Goal: Subscribe to service/newsletter

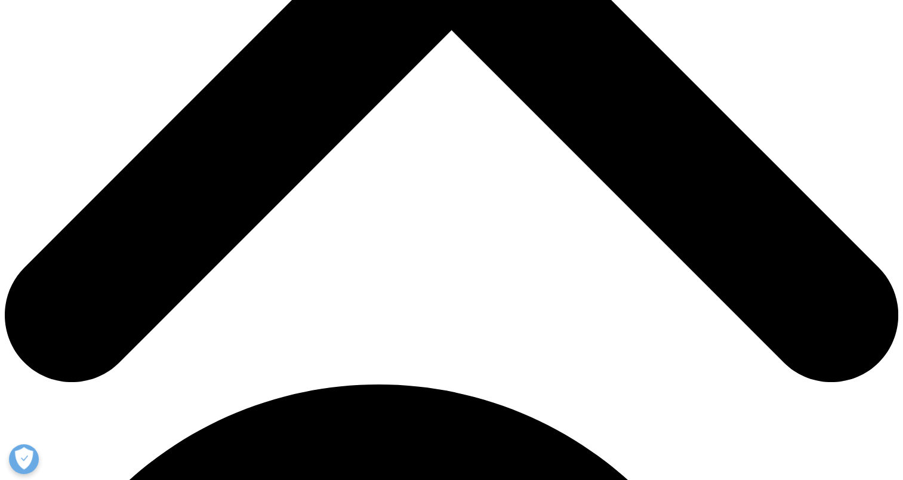
scroll to position [529, 0]
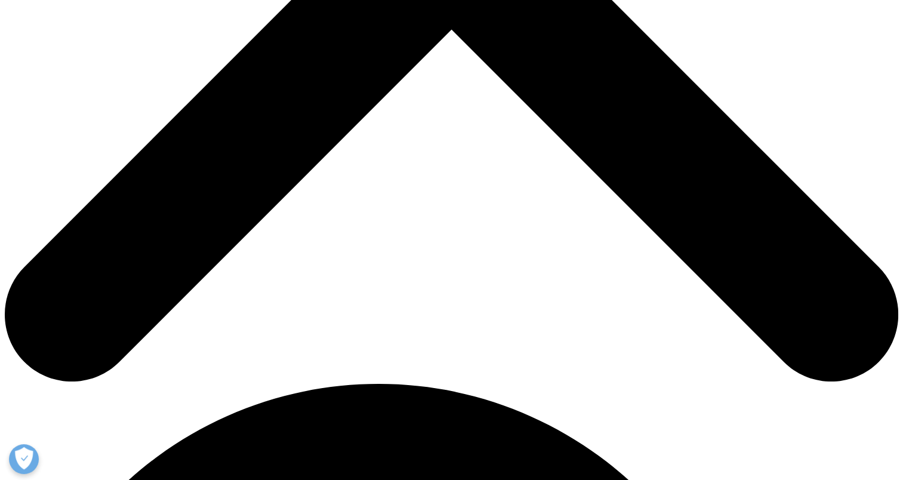
type input "Nancy"
type input "Luna"
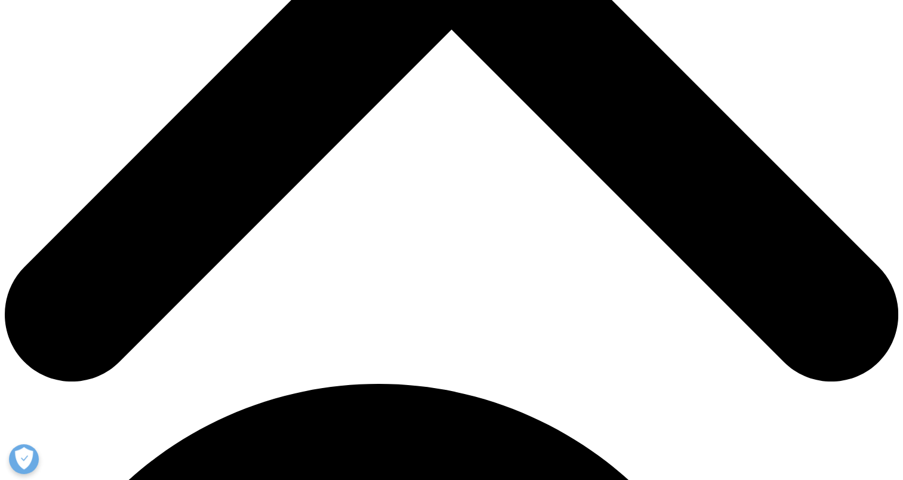
type input "nancy@lunainsight.com"
type input "President"
type input "Luna InSight"
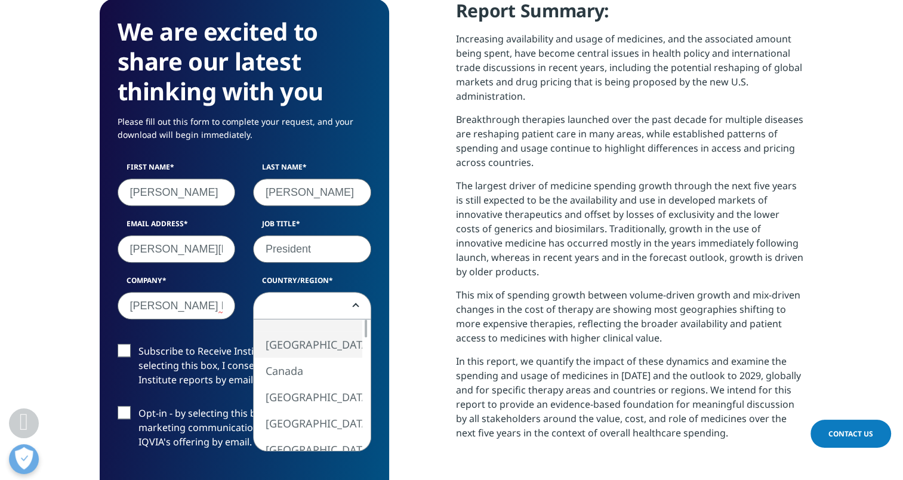
select select "[GEOGRAPHIC_DATA]"
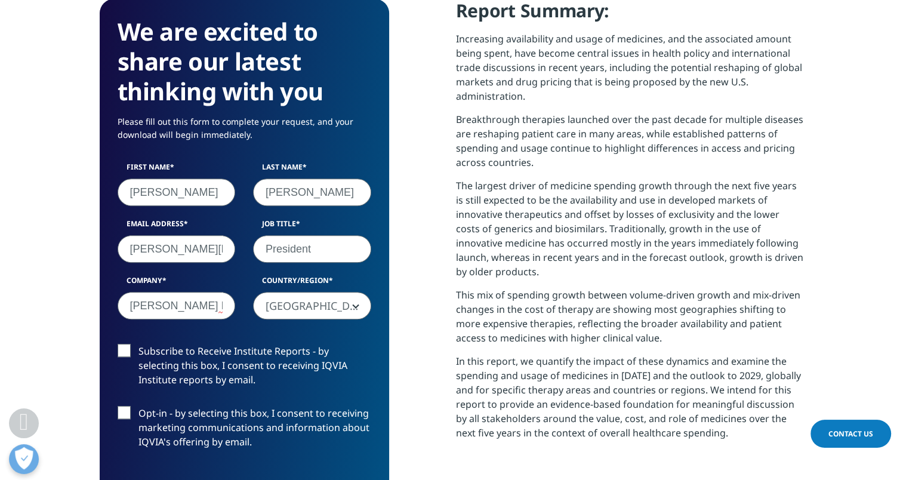
click at [237, 356] on label "Subscribe to Receive Institute Reports - by selecting this box, I consent to re…" at bounding box center [245, 369] width 254 height 50
click at [138, 344] on input "Subscribe to Receive Institute Reports - by selecting this box, I consent to re…" at bounding box center [138, 344] width 0 height 0
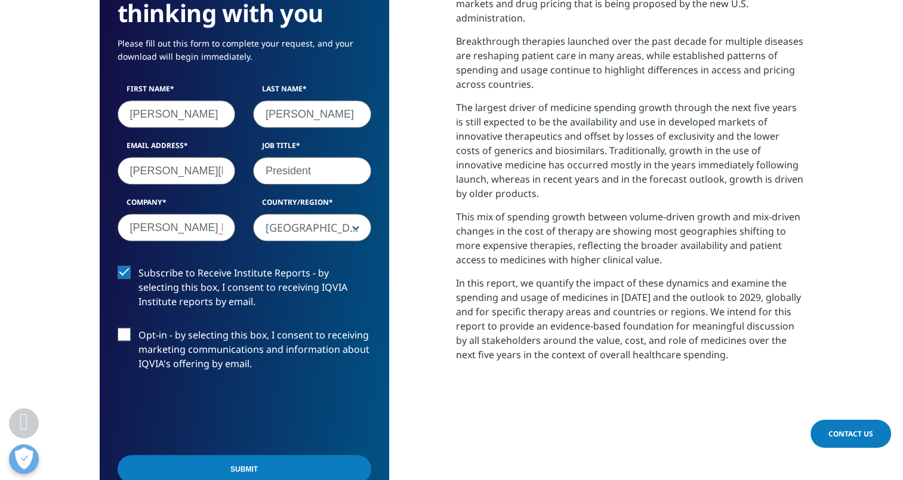
scroll to position [613, 0]
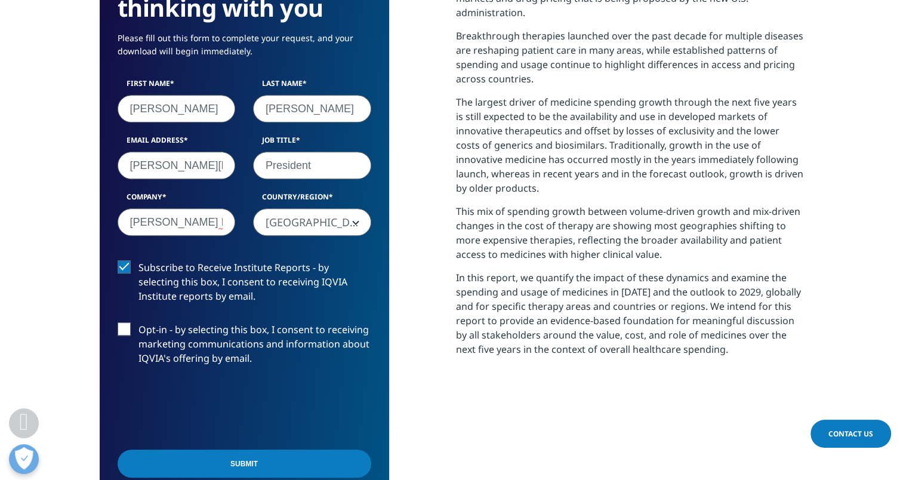
click at [219, 329] on label "Opt-in - by selecting this box, I consent to receiving marketing communications…" at bounding box center [245, 347] width 254 height 50
click at [138, 322] on input "Opt-in - by selecting this box, I consent to receiving marketing communications…" at bounding box center [138, 322] width 0 height 0
click at [221, 463] on input "Submit" at bounding box center [245, 463] width 254 height 28
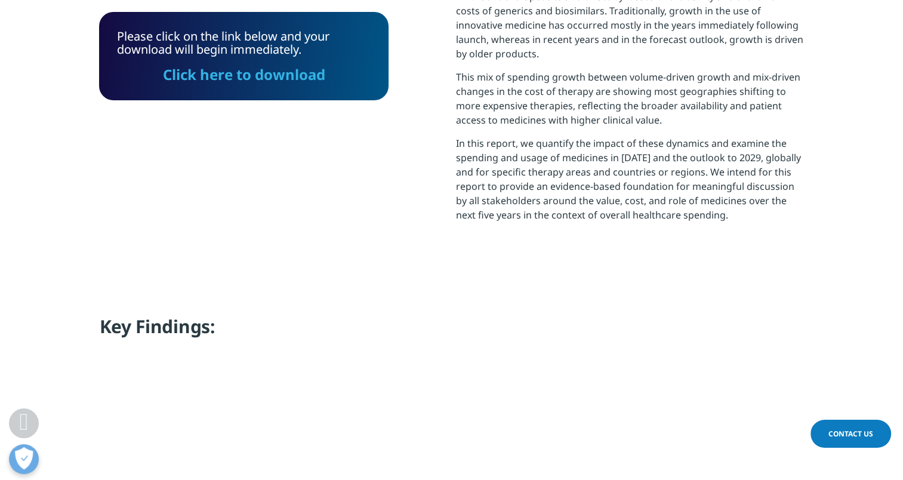
scroll to position [747, 0]
click at [296, 75] on link "Click here to download" at bounding box center [244, 74] width 162 height 20
